Goal: Information Seeking & Learning: Learn about a topic

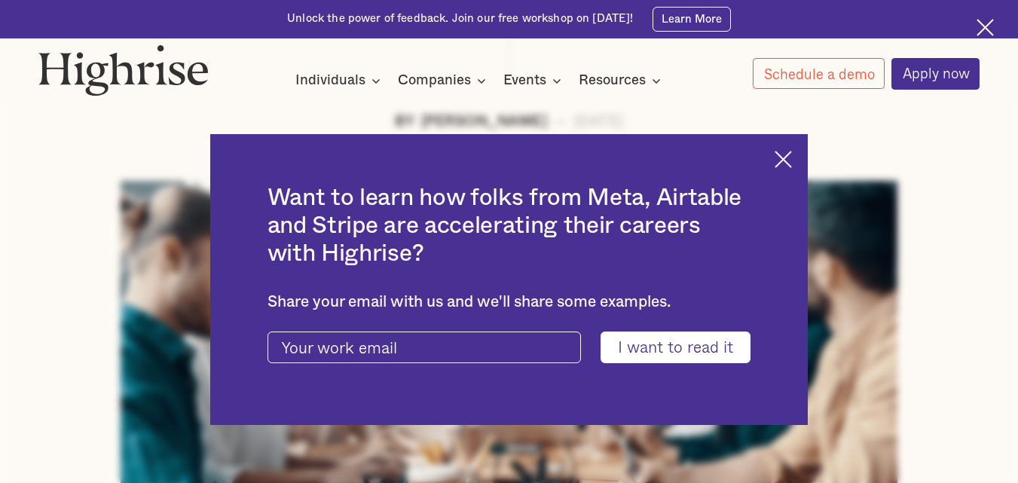
scroll to position [512, 0]
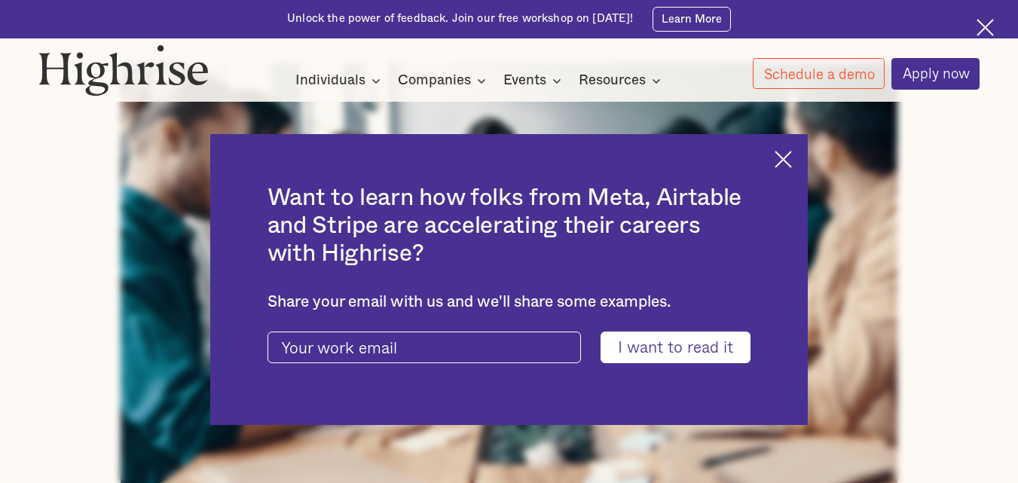
click at [790, 164] on img at bounding box center [783, 159] width 17 height 17
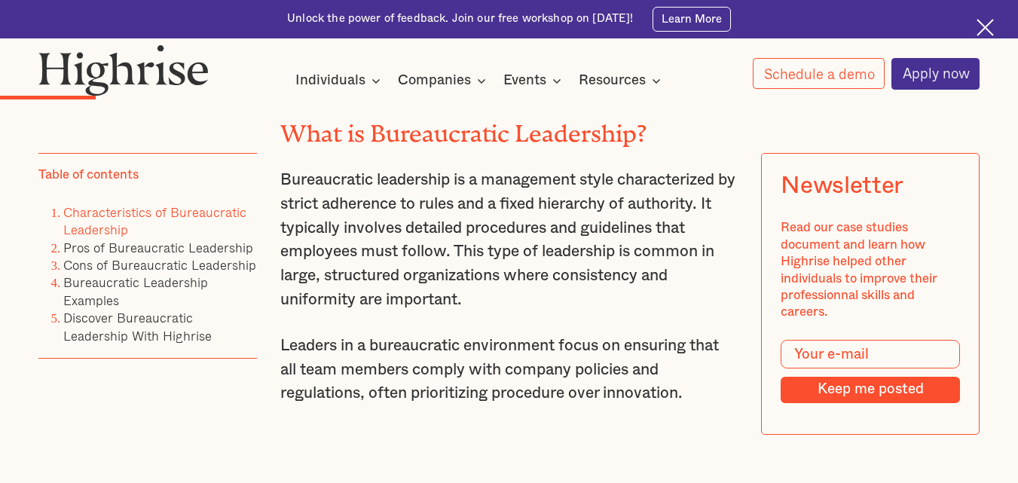
scroll to position [1875, 0]
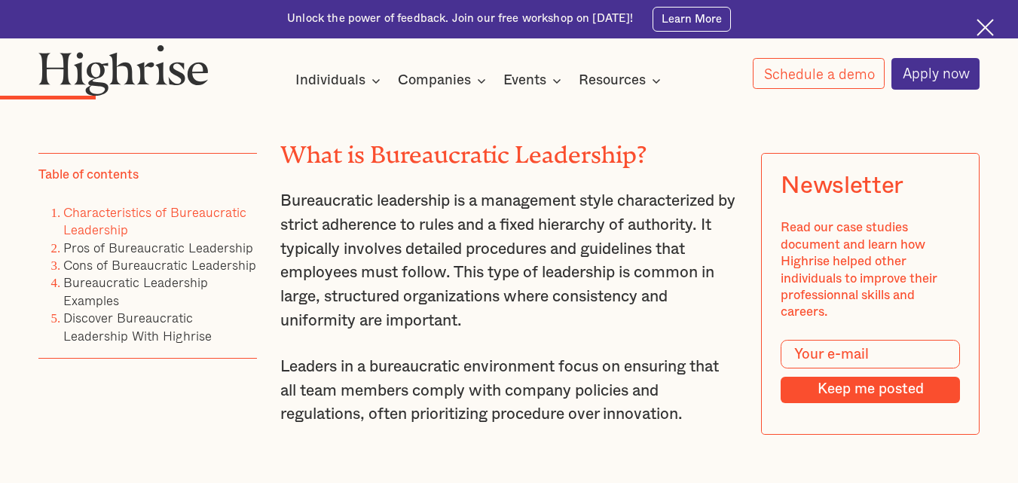
click at [280, 159] on h2 "What is Bureaucratic Leadership?" at bounding box center [508, 149] width 457 height 27
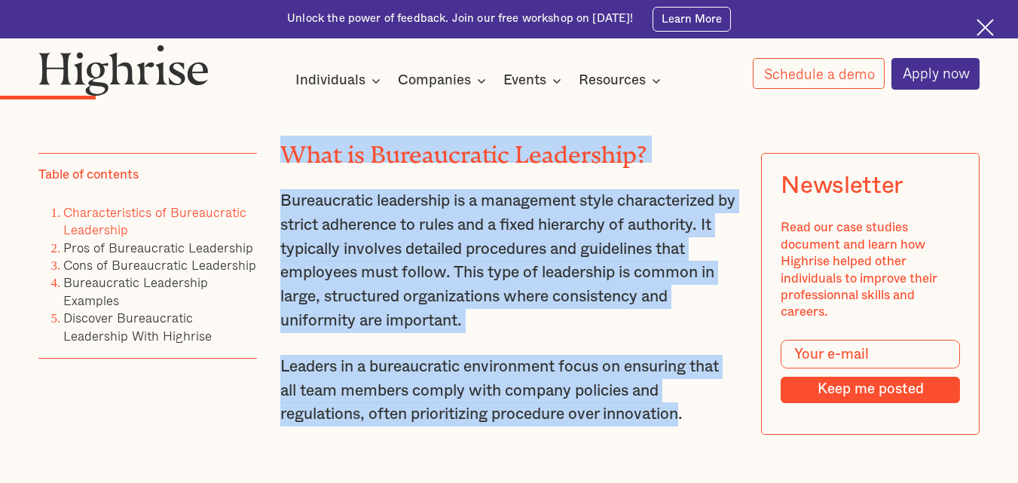
drag, startPoint x: 280, startPoint y: 159, endPoint x: 649, endPoint y: 434, distance: 459.8
copy div "What is Bureaucratic Leadership? Bureaucratic leadership is a management style …"
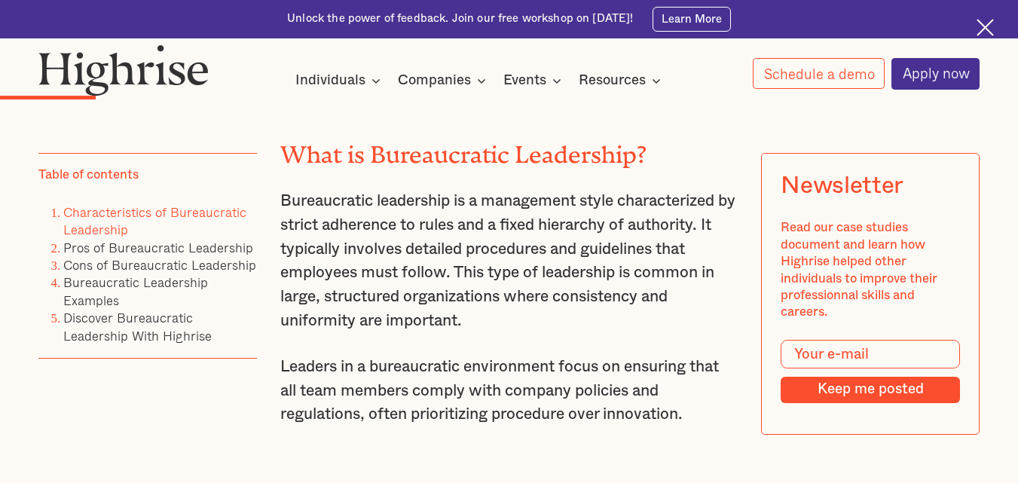
click at [712, 98] on div at bounding box center [509, 96] width 1018 height 13
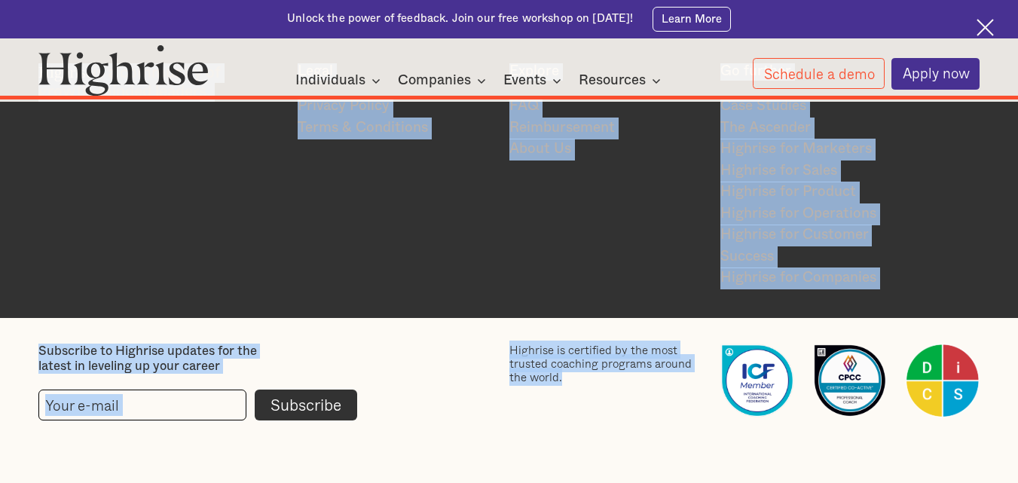
scroll to position [12045, 0]
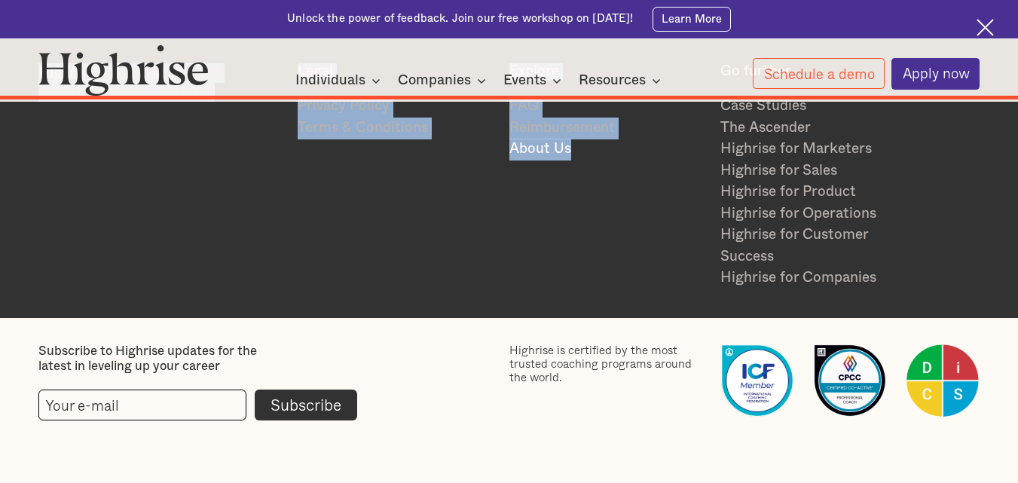
drag, startPoint x: 275, startPoint y: 191, endPoint x: 639, endPoint y: 162, distance: 365.1
click at [585, 227] on div "Highrise is a community of growth-minded leaders. Legal Privacy Policy Terms & …" at bounding box center [509, 176] width 942 height 226
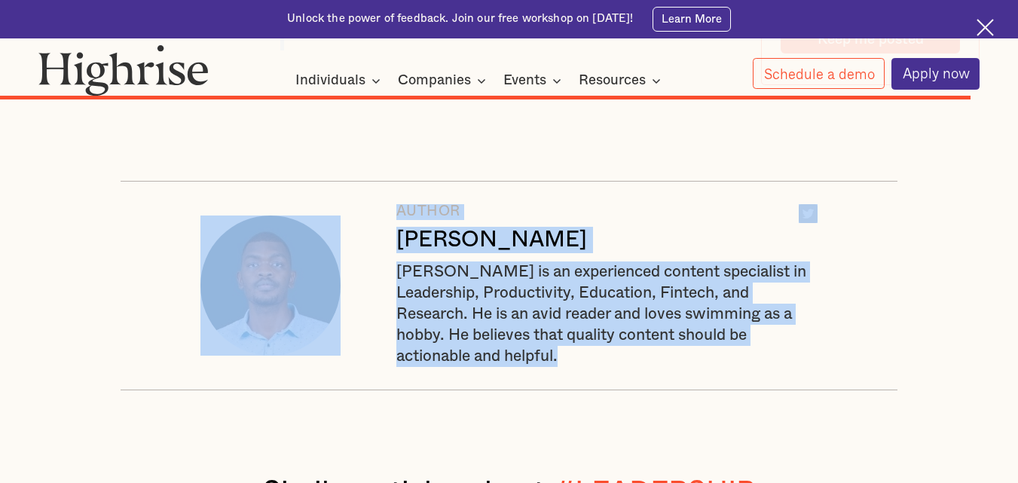
scroll to position [10878, 0]
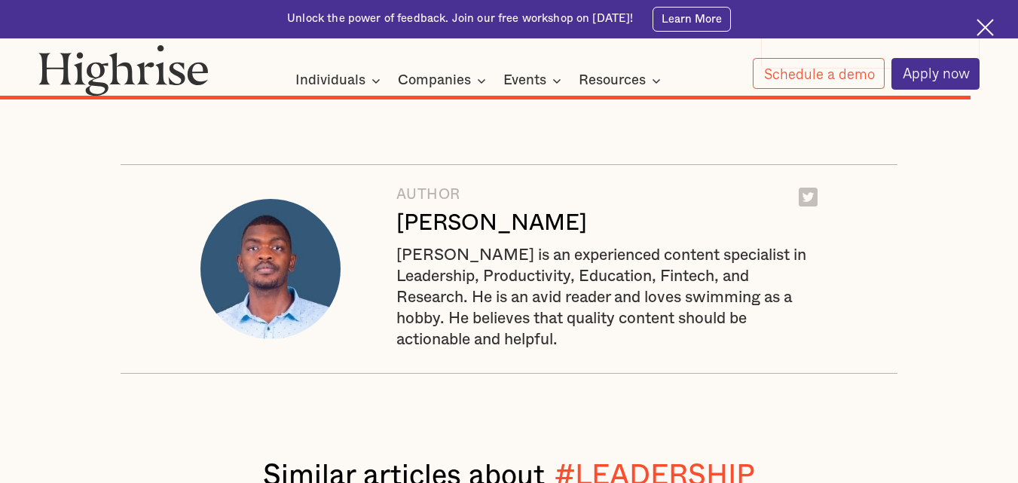
drag, startPoint x: 280, startPoint y: 231, endPoint x: 580, endPoint y: 213, distance: 300.4
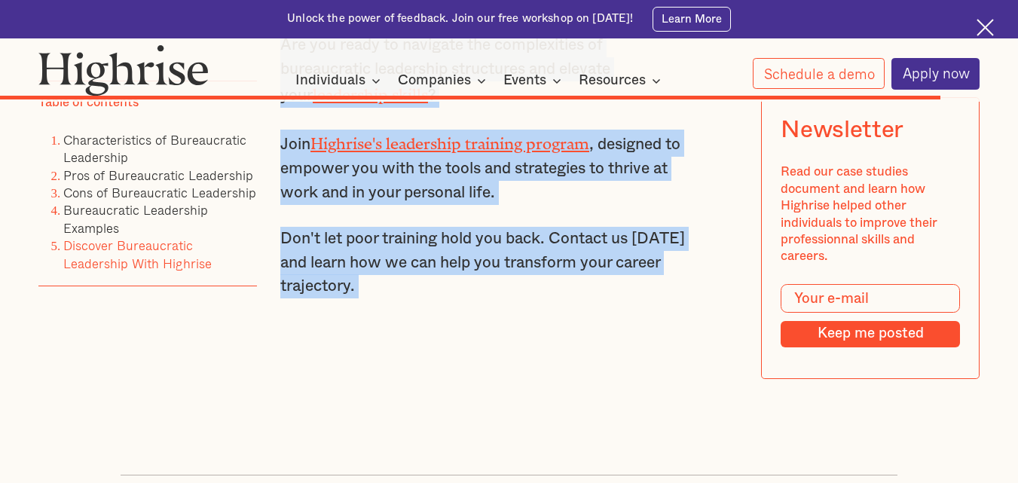
scroll to position [10588, 0]
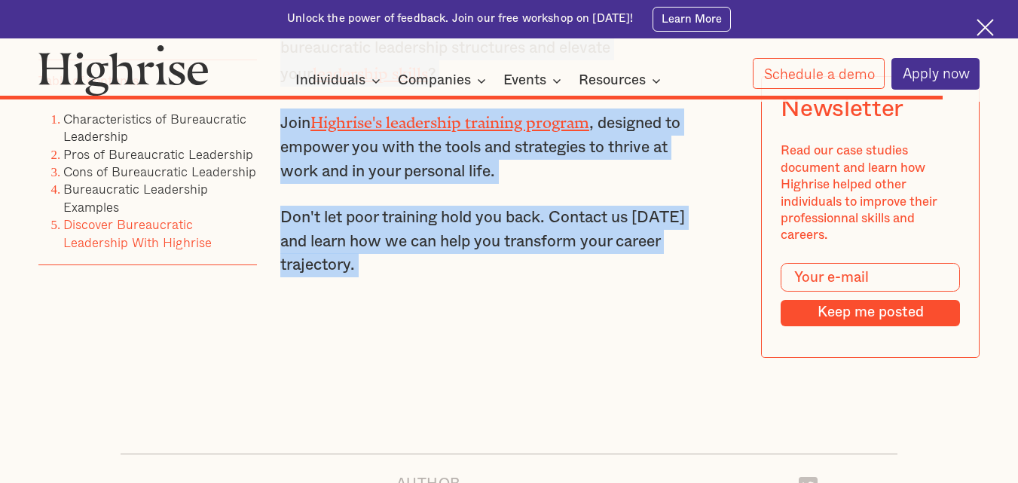
click at [381, 277] on p "Don't let poor training hold you back. Contact us [DATE] and learn how we can h…" at bounding box center [485, 242] width 411 height 72
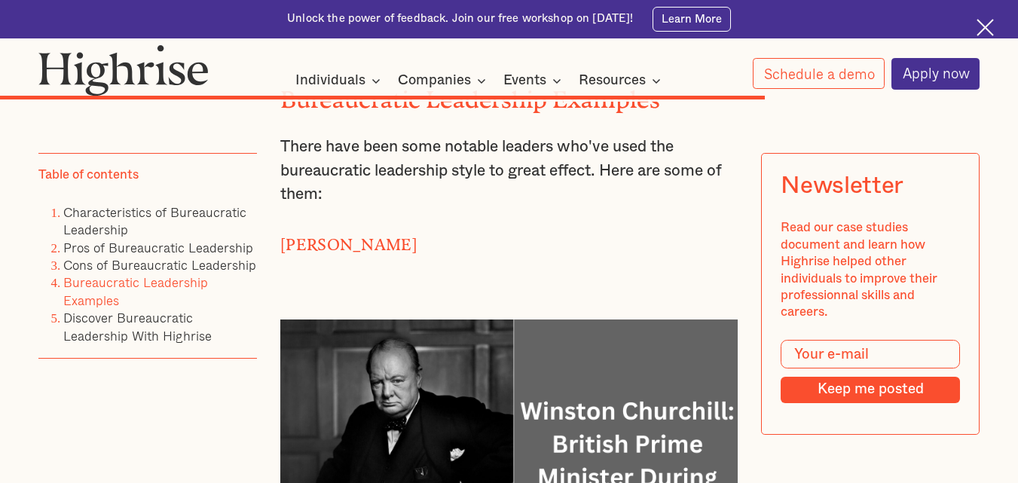
scroll to position [8765, 0]
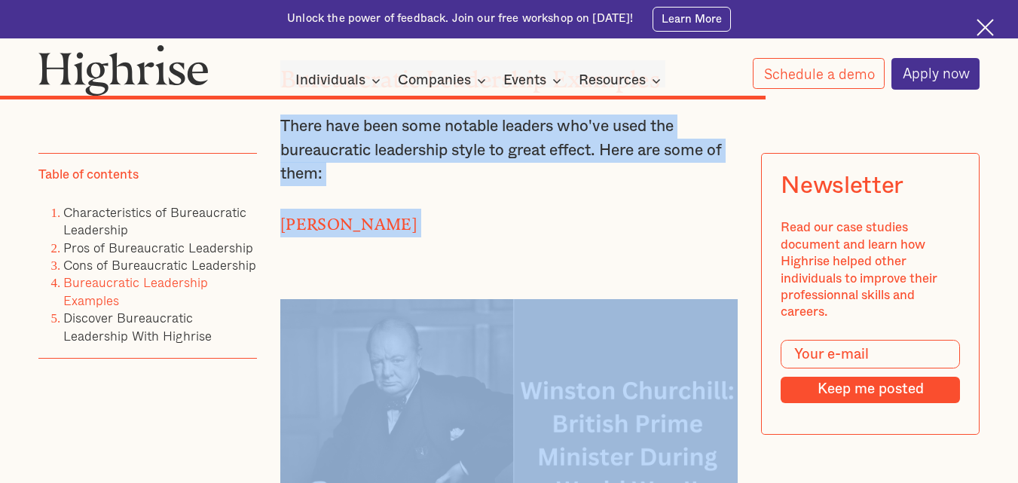
drag, startPoint x: 280, startPoint y: 198, endPoint x: 509, endPoint y: 372, distance: 287.7
click at [543, 237] on p "[PERSON_NAME]" at bounding box center [508, 223] width 457 height 29
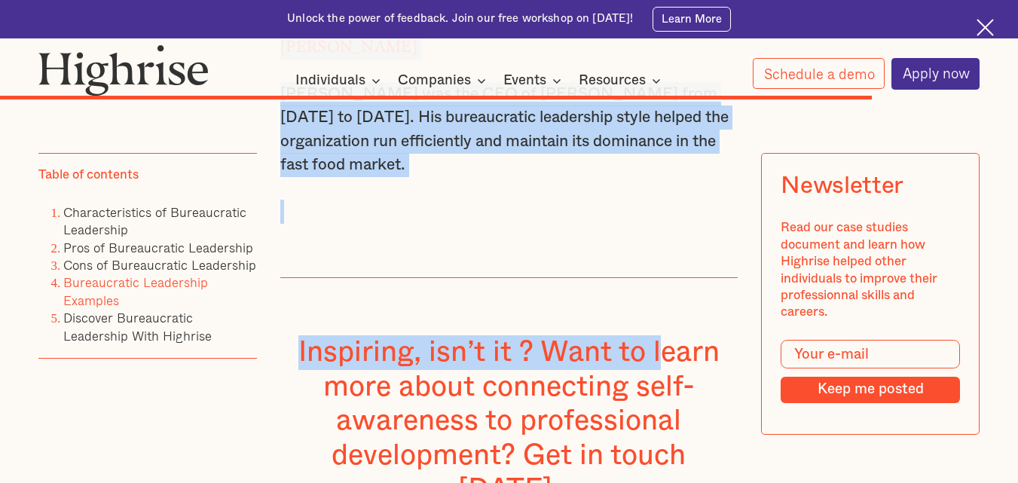
scroll to position [9876, 0]
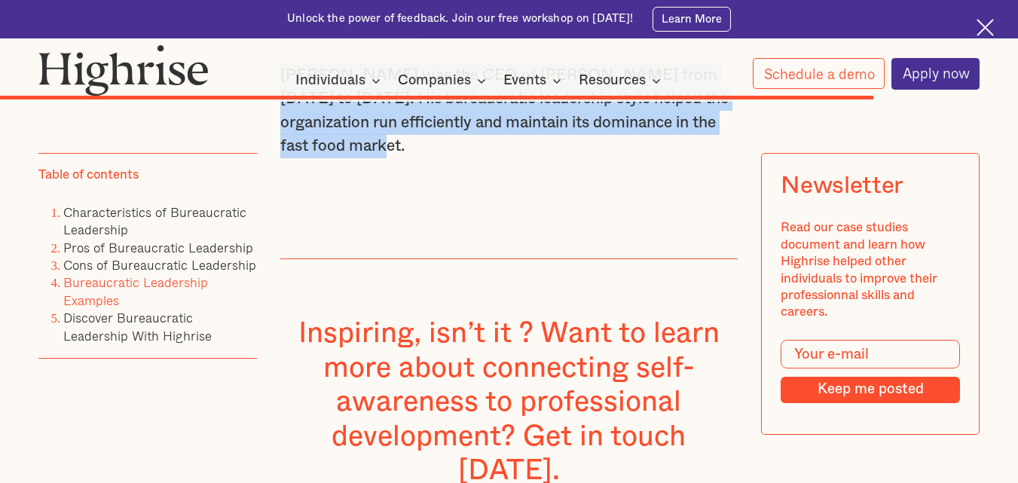
drag, startPoint x: 280, startPoint y: 177, endPoint x: 521, endPoint y: 277, distance: 261.8
copy div "Loremipsumdo Sitametcon Adipisci Elits doei temp inci utlabor etdolor mag'al en…"
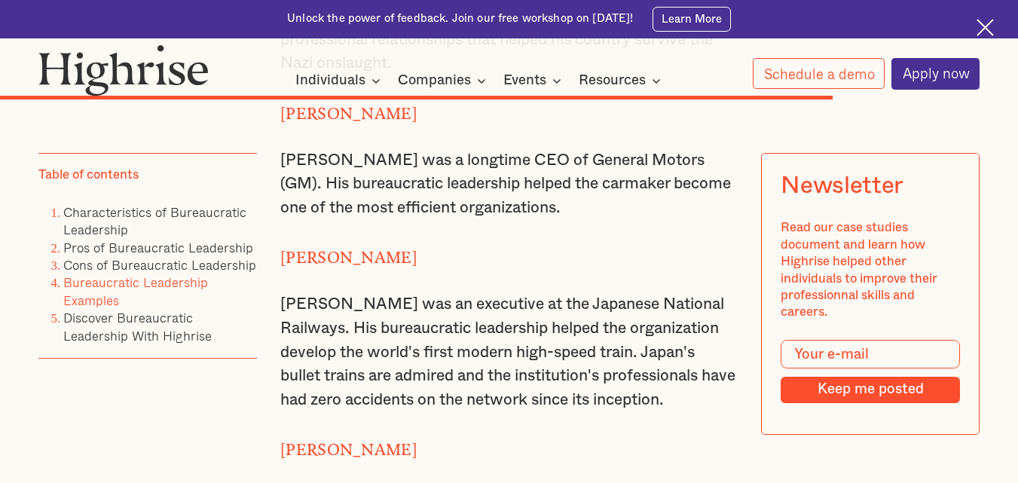
click at [982, 33] on img at bounding box center [985, 27] width 17 height 17
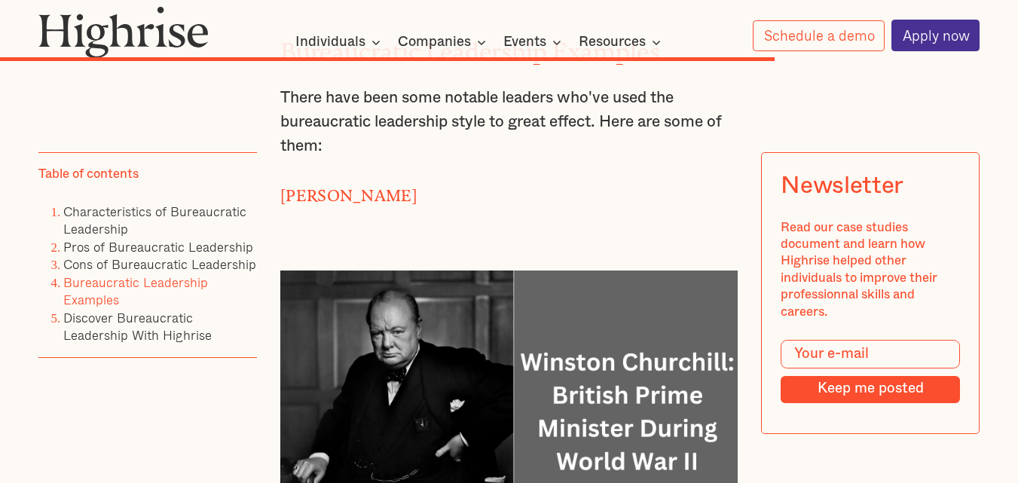
scroll to position [8735, 0]
